Goal: Task Accomplishment & Management: Manage account settings

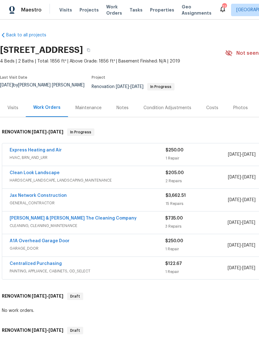
scroll to position [74, 0]
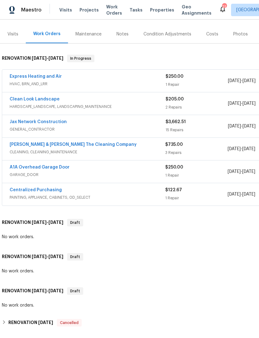
click at [158, 12] on span "Properties" at bounding box center [162, 10] width 24 height 6
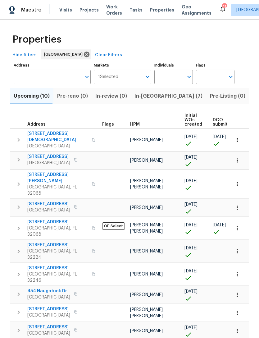
click at [151, 100] on span "In-reno (7)" at bounding box center [169, 96] width 68 height 9
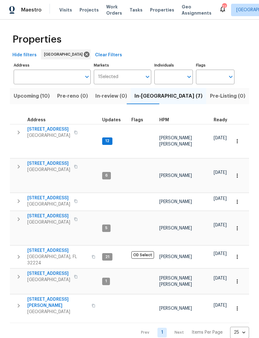
click at [70, 133] on span "2772 Commanche Ave" at bounding box center [48, 129] width 43 height 6
click at [61, 277] on span "Green Cove Springs, FL 32043" at bounding box center [48, 280] width 43 height 6
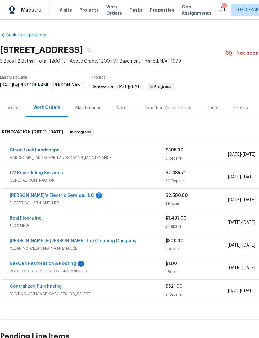
click at [28, 266] on link "NexGen Restoration & Roofing" at bounding box center [43, 264] width 67 height 4
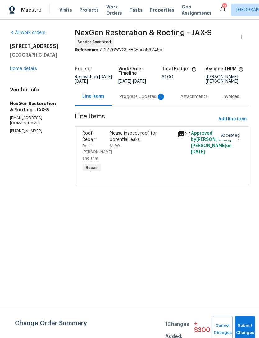
click at [134, 100] on div "Progress Updates 1" at bounding box center [143, 97] width 46 height 6
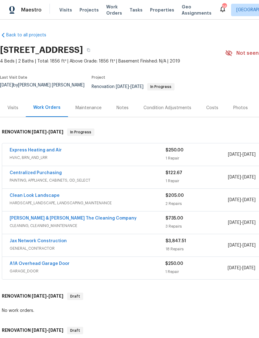
click at [55, 266] on link "A1A Overhead Garage Door" at bounding box center [40, 264] width 60 height 4
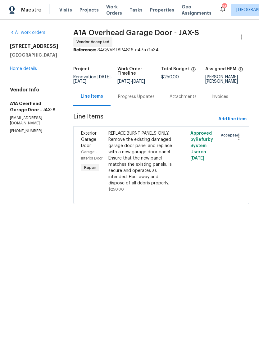
click at [144, 100] on div "Progress Updates" at bounding box center [136, 97] width 37 height 6
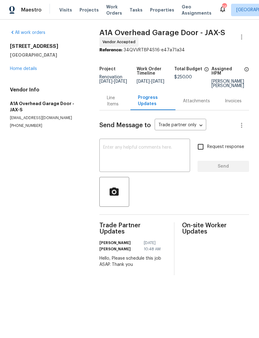
click at [27, 71] on link "Home details" at bounding box center [23, 69] width 27 height 4
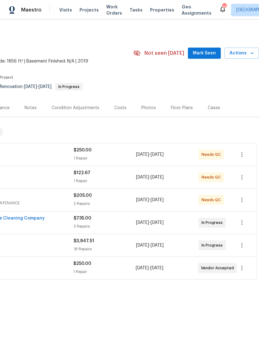
scroll to position [0, 92]
click at [246, 57] on span "Actions" at bounding box center [242, 53] width 25 height 8
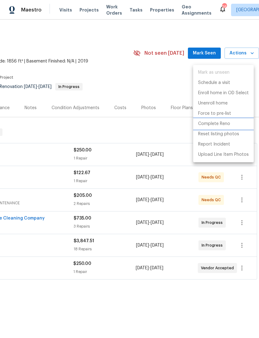
click at [214, 123] on p "Complete Reno" at bounding box center [214, 124] width 32 height 7
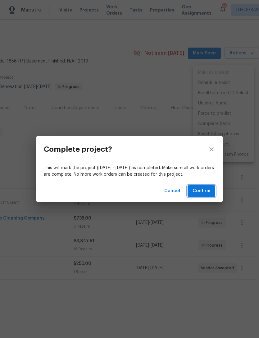
click at [207, 190] on span "Confirm" at bounding box center [202, 191] width 18 height 8
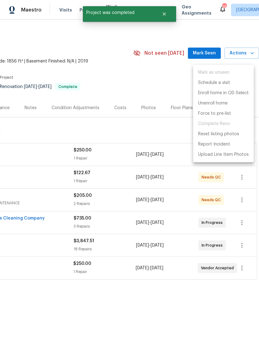
click at [113, 141] on div at bounding box center [129, 169] width 259 height 338
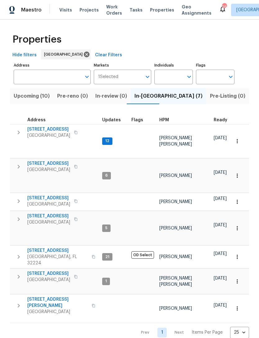
click at [65, 133] on span "[STREET_ADDRESS]" at bounding box center [48, 129] width 43 height 6
click at [62, 81] on input "Address" at bounding box center [48, 77] width 68 height 15
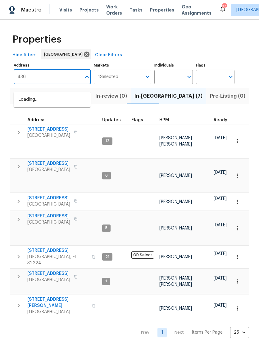
type input "4360"
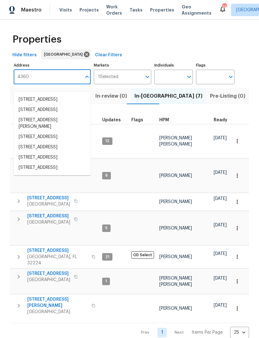
click at [56, 132] on li "4360 Palmer Ave Jacksonville FL 32210" at bounding box center [52, 123] width 77 height 17
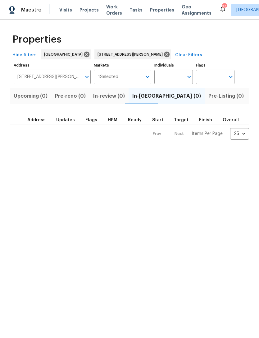
click at [252, 100] on span "Listed (1)" at bounding box center [263, 96] width 22 height 9
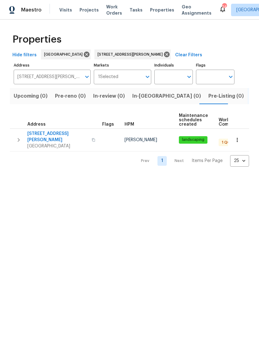
click at [49, 143] on span "4360 Palmer Ave" at bounding box center [57, 137] width 61 height 12
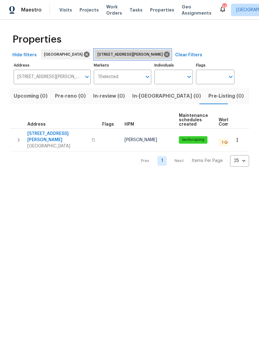
click at [164, 58] on icon at bounding box center [167, 54] width 7 height 7
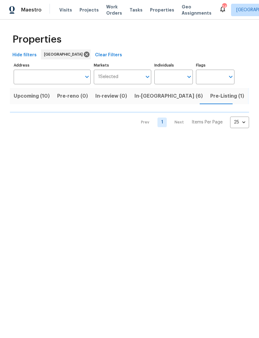
click at [211, 100] on span "Pre-Listing (1)" at bounding box center [228, 96] width 34 height 9
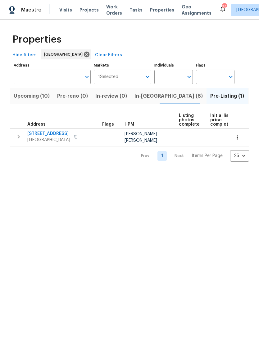
click at [59, 137] on span "2428 Cold Stream Ln" at bounding box center [48, 134] width 43 height 6
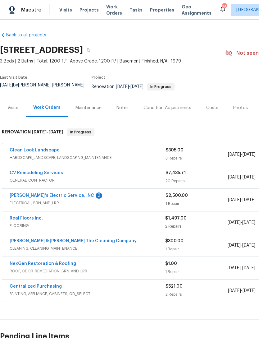
click at [45, 191] on div "[PERSON_NAME]'s Electric Service, INC 2 ELECTRICAL, BRN_AND_LRR $2,500.00 1 Rep…" at bounding box center [175, 200] width 347 height 22
click at [42, 198] on link "[PERSON_NAME]'s Electric Service, INC" at bounding box center [52, 196] width 85 height 4
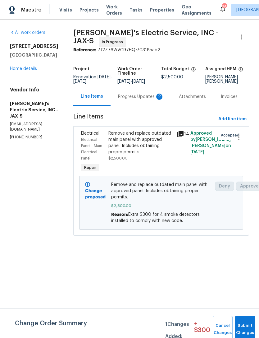
click at [137, 100] on div "Progress Updates 2" at bounding box center [141, 97] width 46 height 6
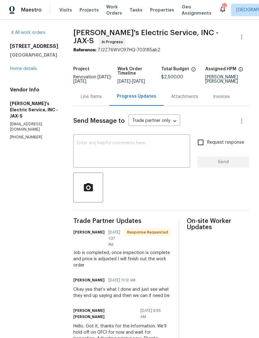
click at [79, 105] on div "Line Items" at bounding box center [91, 96] width 36 height 18
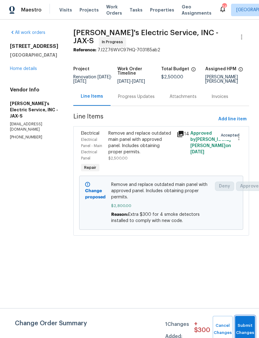
click at [246, 329] on span "Submit Changes" at bounding box center [246, 329] width 14 height 14
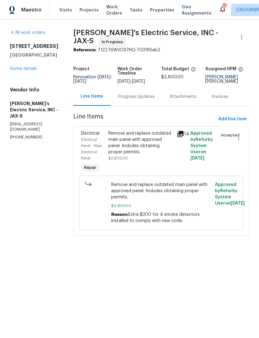
click at [122, 100] on div "Progress Updates" at bounding box center [136, 97] width 37 height 6
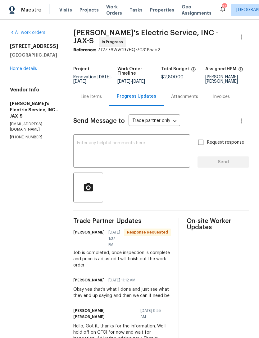
click at [153, 158] on textarea at bounding box center [132, 152] width 110 height 22
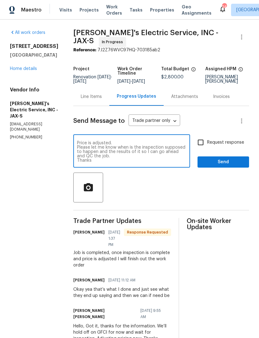
type textarea "Price is adjusted. Please let me know when is the inspection supposed to happen…"
click at [199, 148] on input "Request response" at bounding box center [200, 142] width 13 height 13
checkbox input "true"
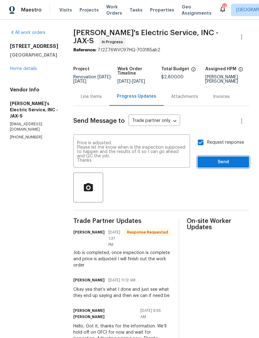
click at [219, 166] on span "Send" at bounding box center [224, 162] width 42 height 8
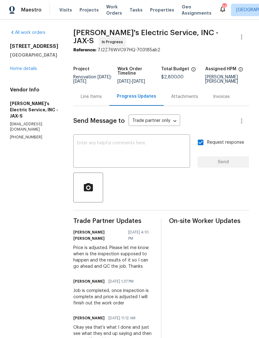
click at [25, 71] on link "Home details" at bounding box center [23, 69] width 27 height 4
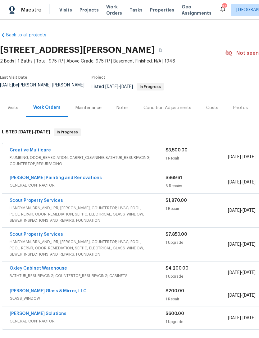
click at [41, 152] on link "Creative Multicare" at bounding box center [30, 150] width 41 height 4
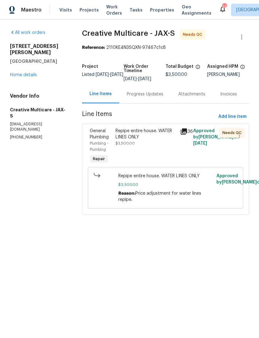
click at [150, 97] on div "Progress Updates" at bounding box center [145, 94] width 37 height 6
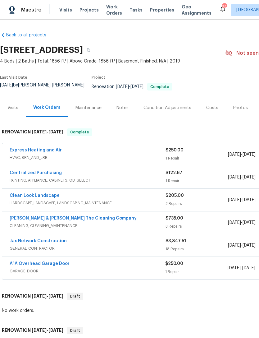
click at [66, 13] on span "Visits" at bounding box center [65, 10] width 13 height 6
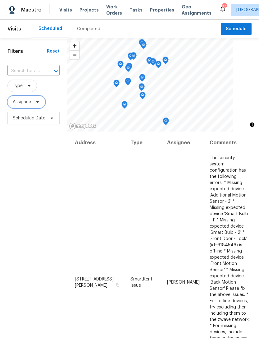
click at [38, 103] on icon at bounding box center [37, 102] width 2 height 2
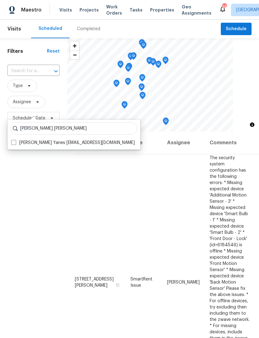
type input "[PERSON_NAME] [PERSON_NAME]"
click at [13, 146] on label "David Puente Yanes david.puenteyanes@opendoor.com" at bounding box center [73, 143] width 124 height 6
click at [13, 144] on input "David Puente Yanes david.puenteyanes@opendoor.com" at bounding box center [13, 142] width 4 height 4
checkbox input "true"
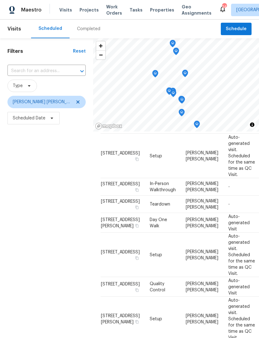
scroll to position [61, 0]
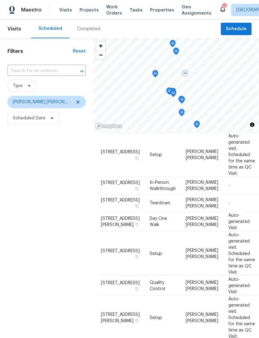
click at [0, 0] on icon at bounding box center [0, 0] width 0 height 0
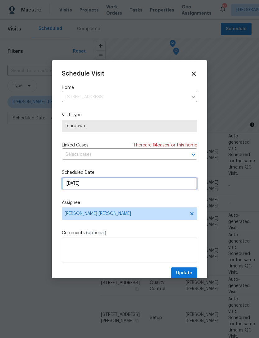
click at [178, 179] on input "8/14/2025" at bounding box center [130, 183] width 136 height 12
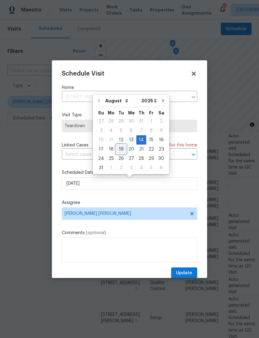
click at [123, 150] on div "19" at bounding box center [121, 149] width 10 height 9
type input "8/19/2025"
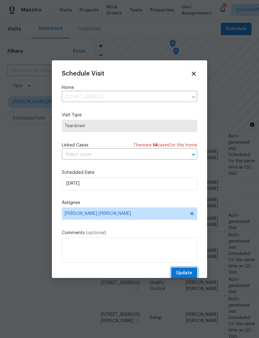
click at [184, 272] on span "Update" at bounding box center [184, 273] width 16 height 8
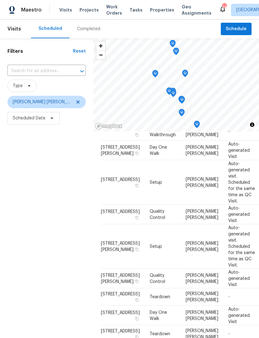
scroll to position [0, 0]
